Goal: Information Seeking & Learning: Learn about a topic

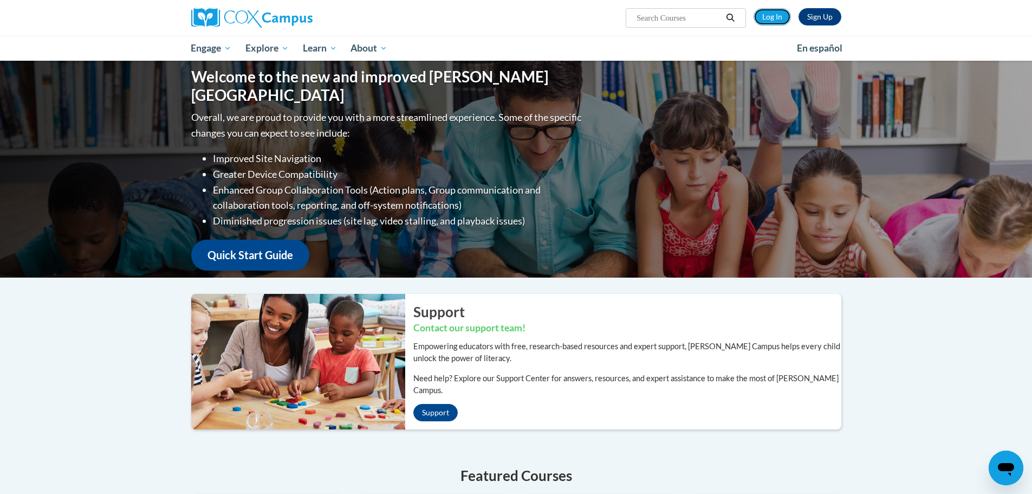
click at [777, 9] on link "Log In" at bounding box center [772, 16] width 37 height 17
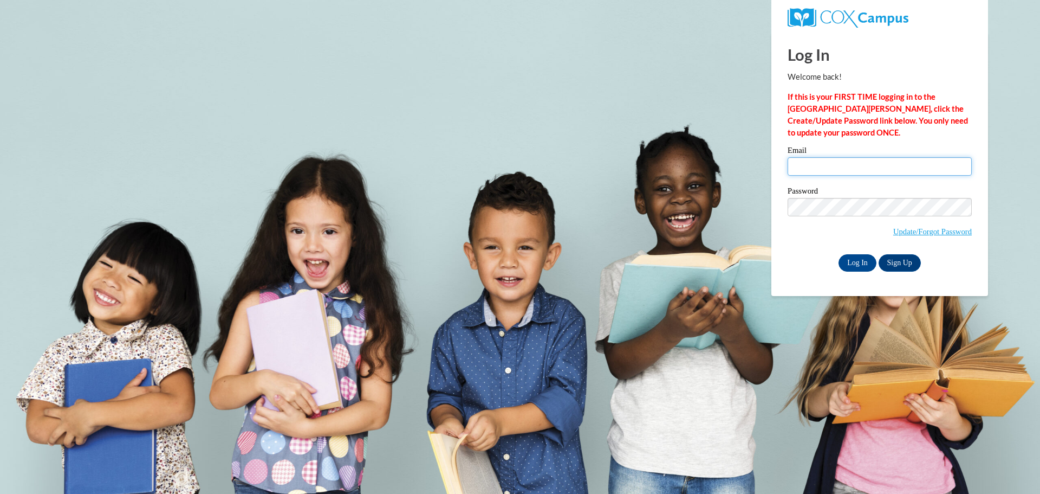
click at [853, 166] on input "Email" at bounding box center [880, 166] width 184 height 18
type input "susan.chandler@k12.hi.us"
click at [858, 263] on input "Log In" at bounding box center [858, 262] width 38 height 17
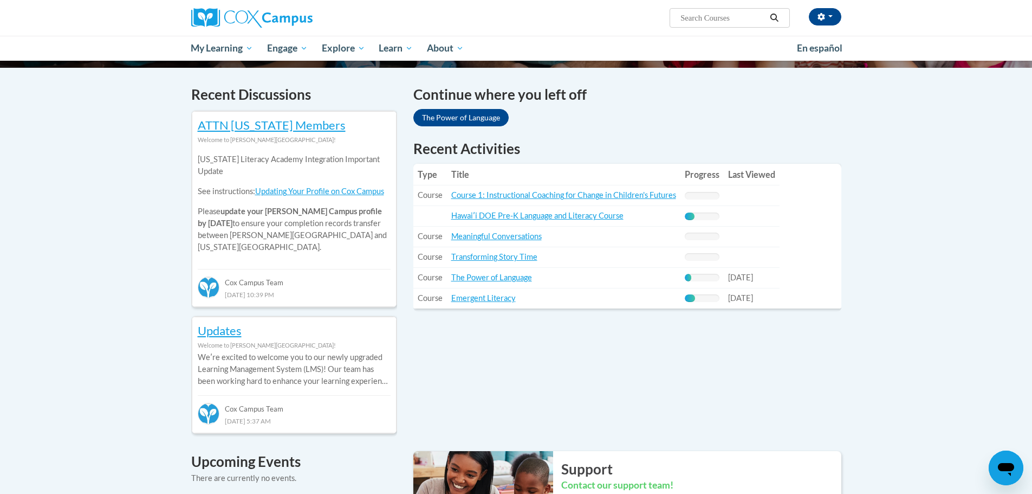
scroll to position [325, 0]
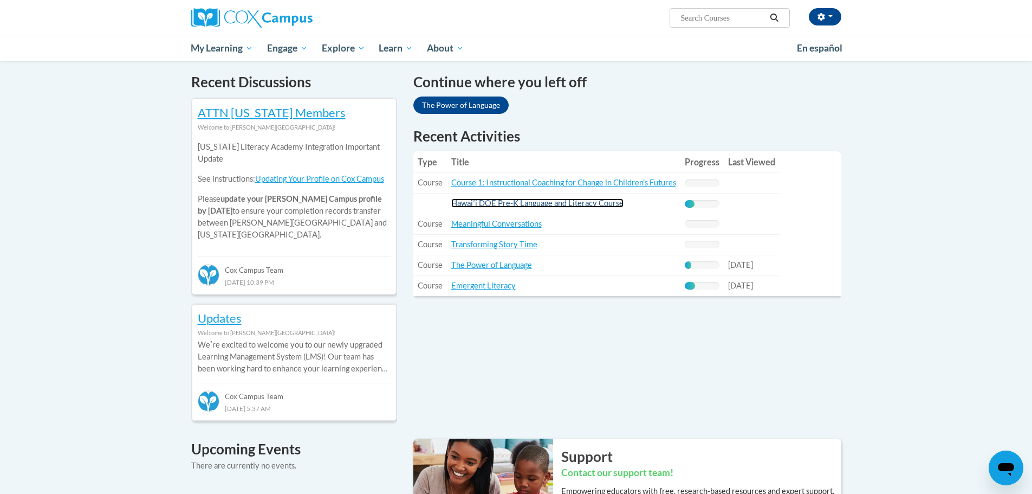
click at [488, 200] on link "Hawaiʹi DOE Pre-K Language and Literacy Course" at bounding box center [537, 202] width 172 height 9
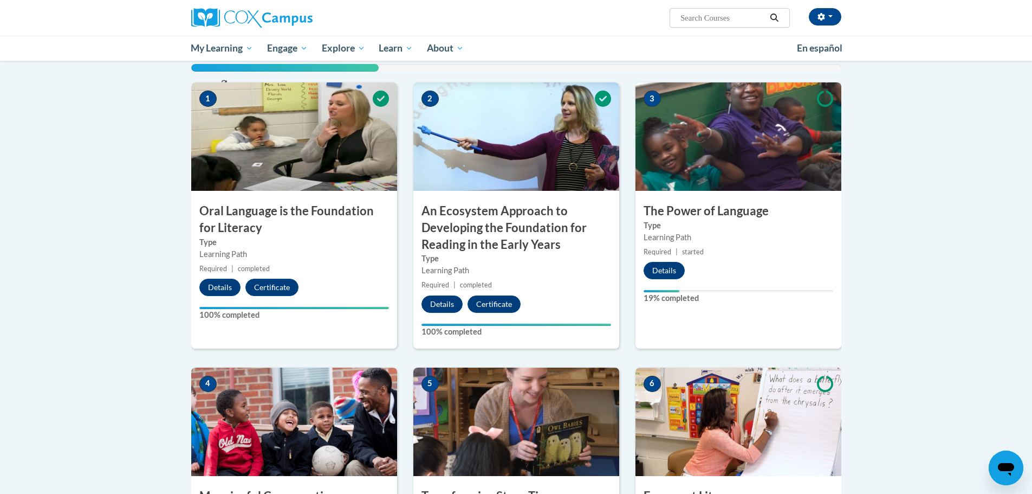
scroll to position [271, 0]
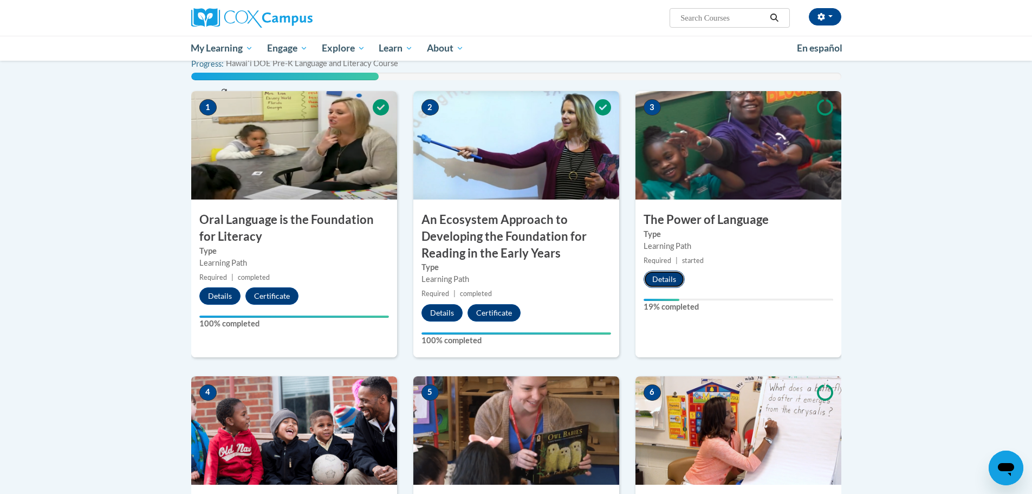
click at [651, 282] on button "Details" at bounding box center [664, 278] width 41 height 17
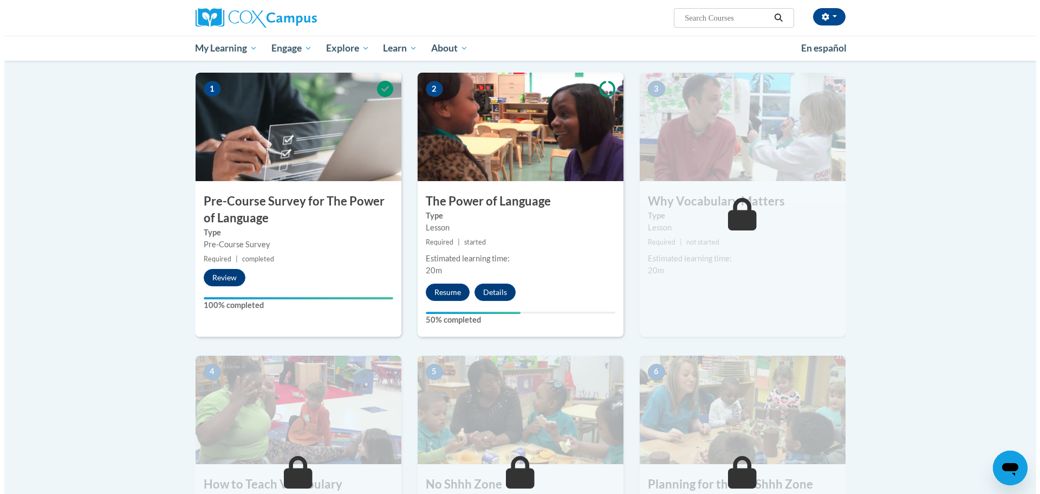
scroll to position [217, 0]
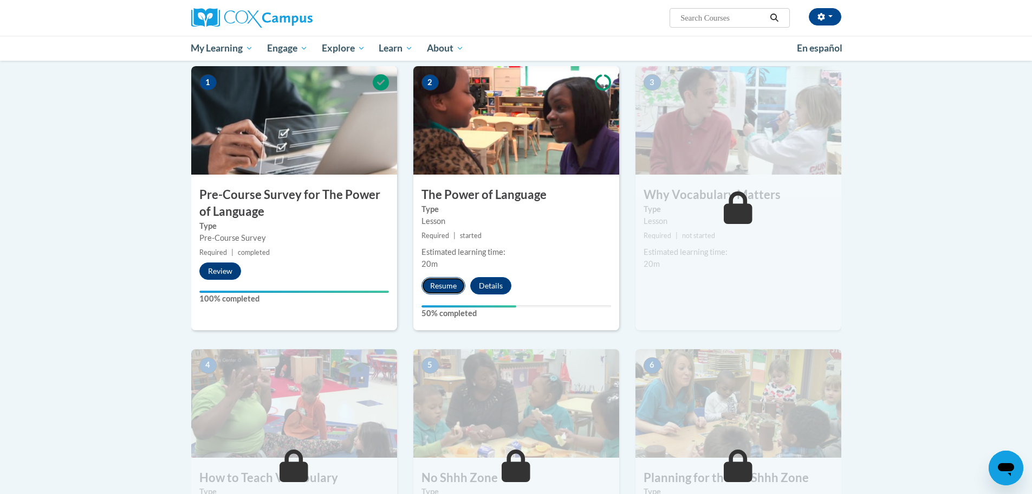
click at [433, 283] on button "Resume" at bounding box center [443, 285] width 44 height 17
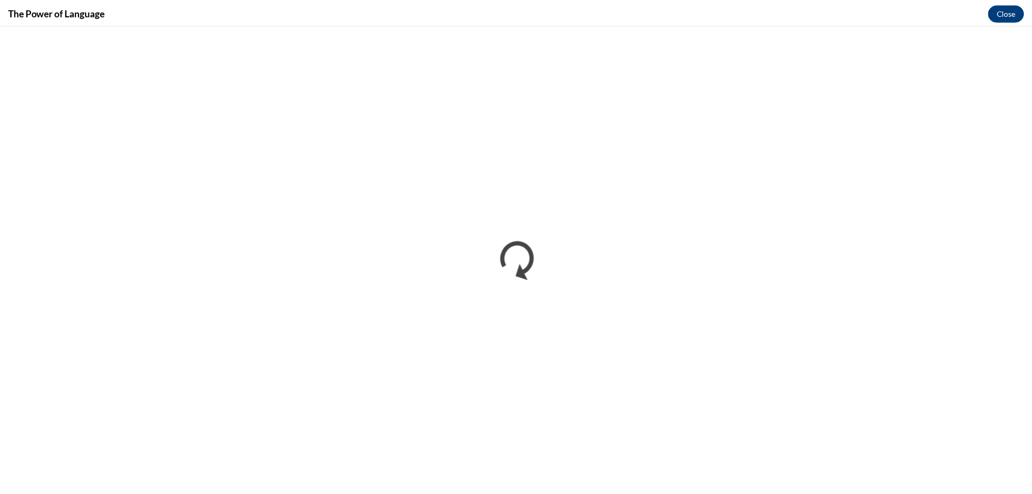
scroll to position [0, 0]
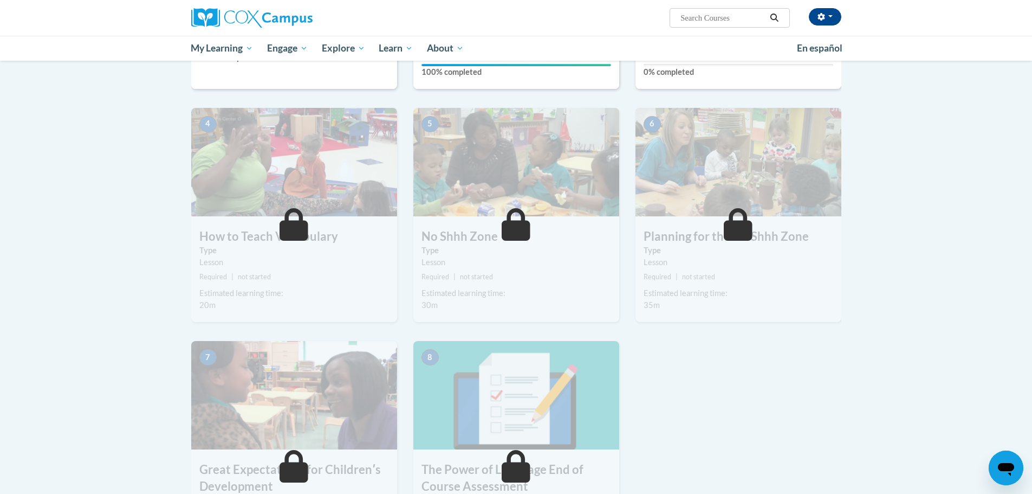
scroll to position [488, 0]
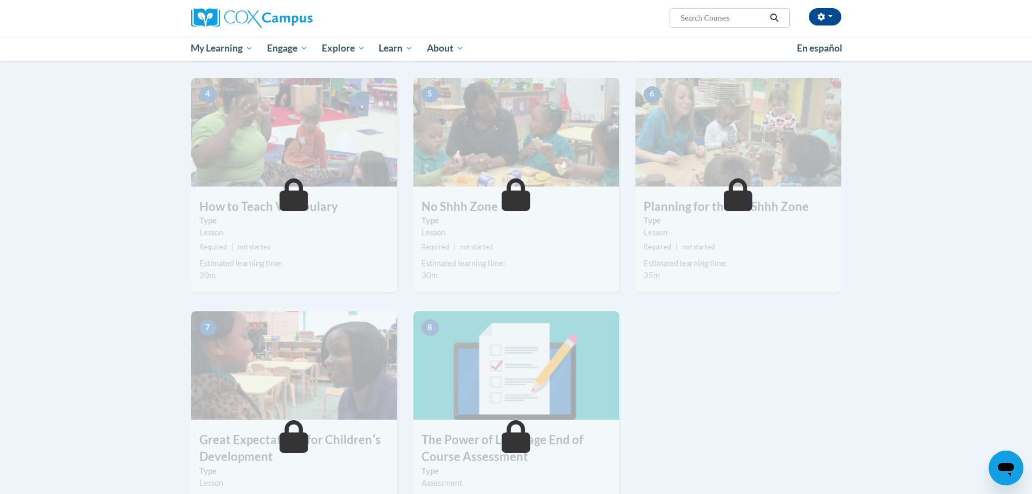
click at [279, 197] on span at bounding box center [294, 194] width 33 height 33
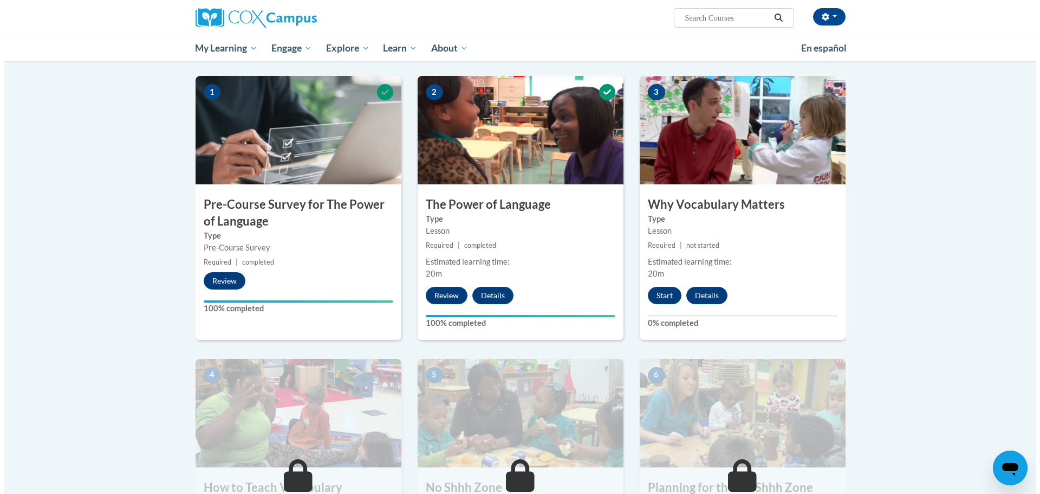
scroll to position [217, 0]
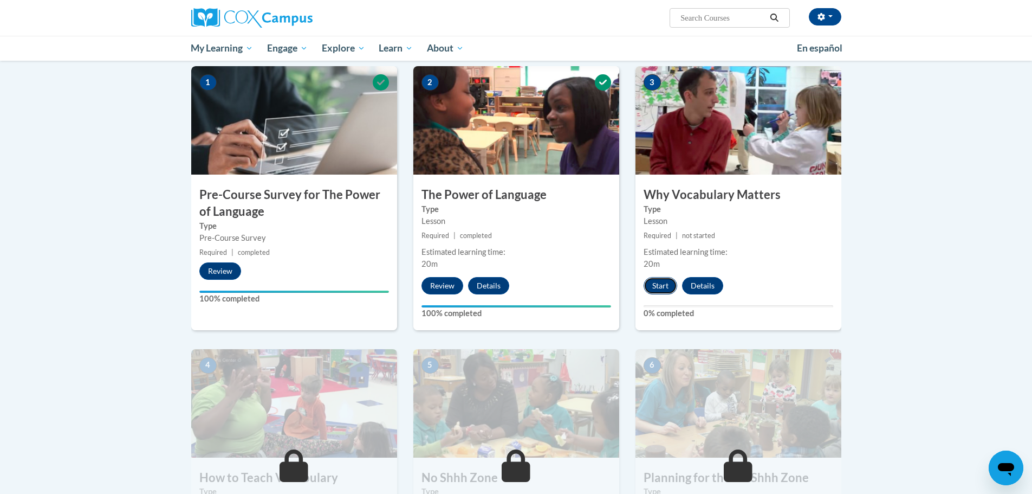
click at [653, 287] on button "Start" at bounding box center [661, 285] width 34 height 17
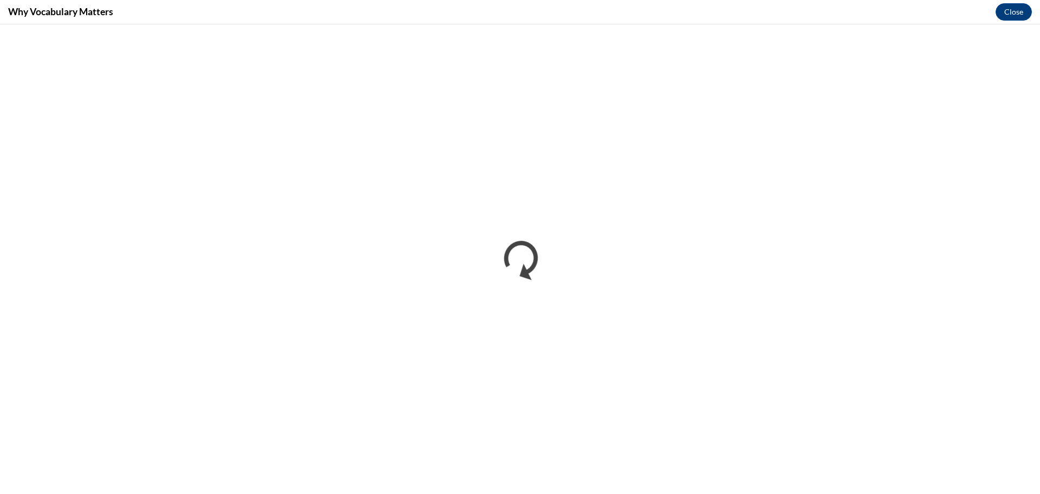
scroll to position [0, 0]
